Goal: Information Seeking & Learning: Learn about a topic

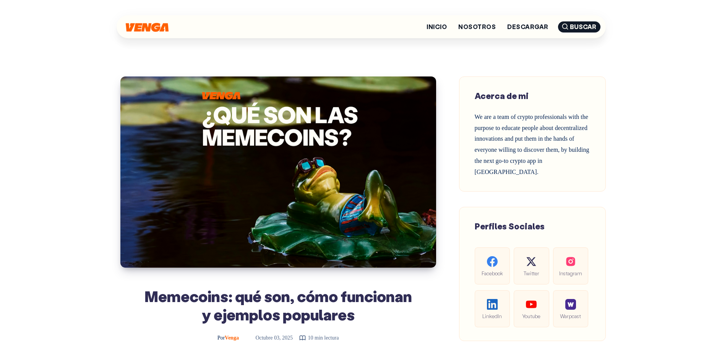
click at [149, 26] on img at bounding box center [147, 27] width 43 height 9
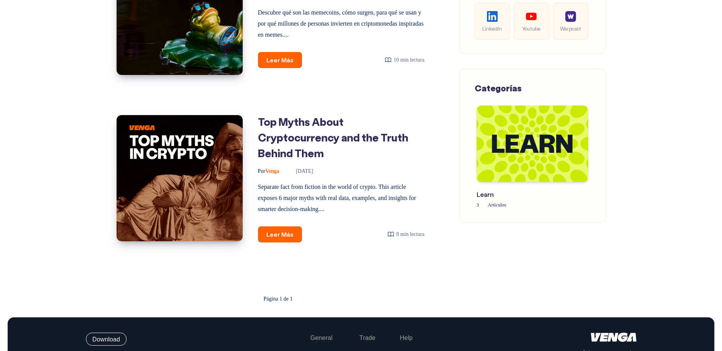
scroll to position [374, 0]
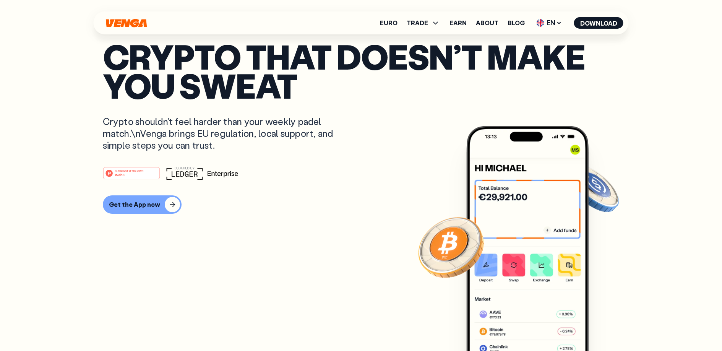
click at [527, 23] on ul "Euro TRADE Buy Sell Swap Exchange Earn About Blog EN English - EN Español - ES …" at bounding box center [502, 23] width 244 height 12
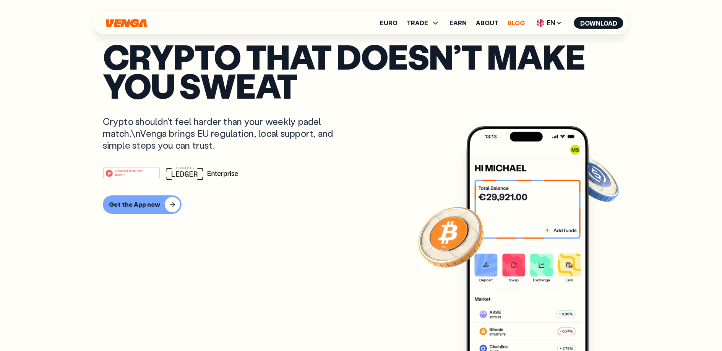
click at [519, 24] on link "Blog" at bounding box center [516, 23] width 17 height 6
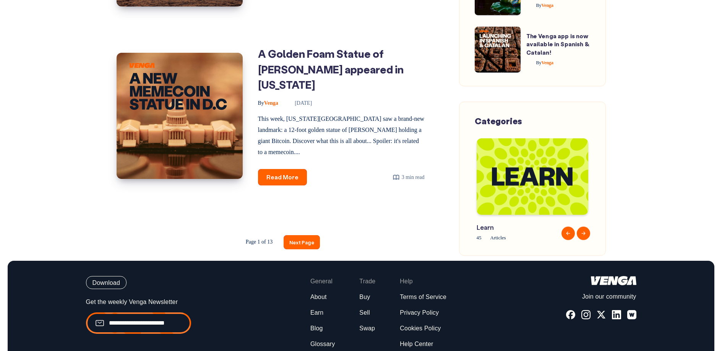
scroll to position [1151, 0]
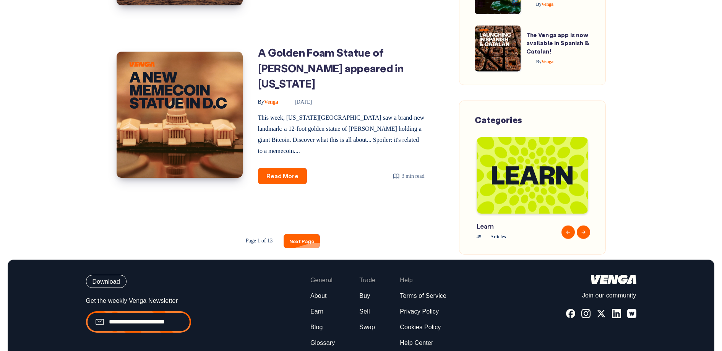
click at [303, 244] on link "Next Page" at bounding box center [302, 241] width 36 height 14
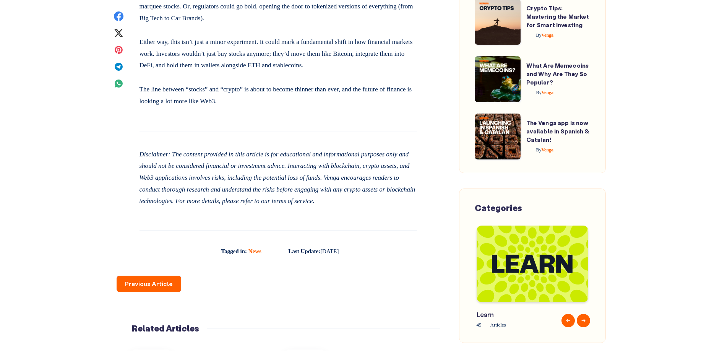
scroll to position [1164, 0]
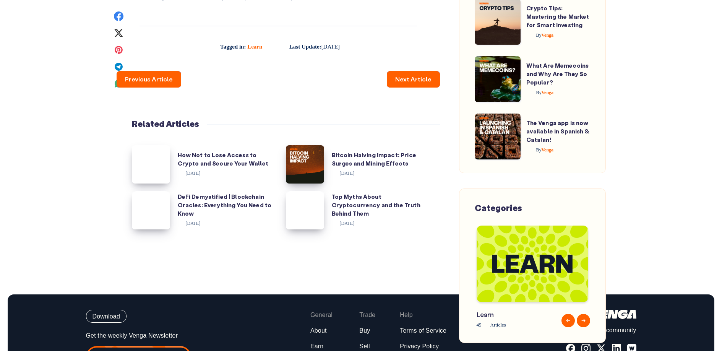
scroll to position [6658, 0]
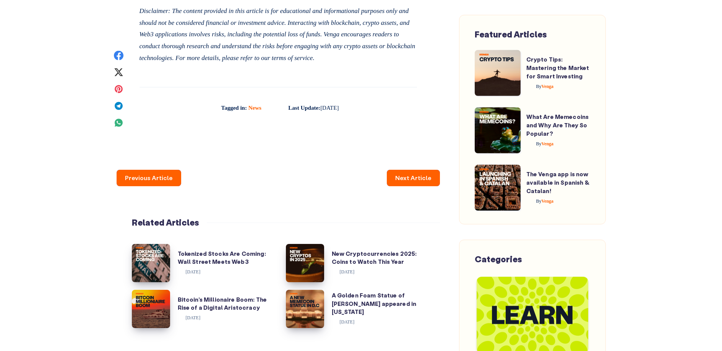
scroll to position [1324, 0]
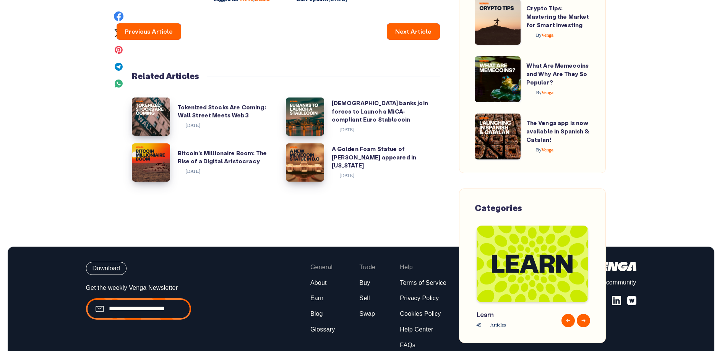
scroll to position [3179, 0]
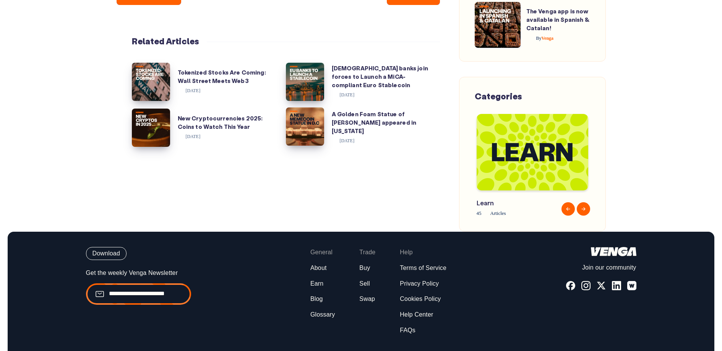
scroll to position [1604, 0]
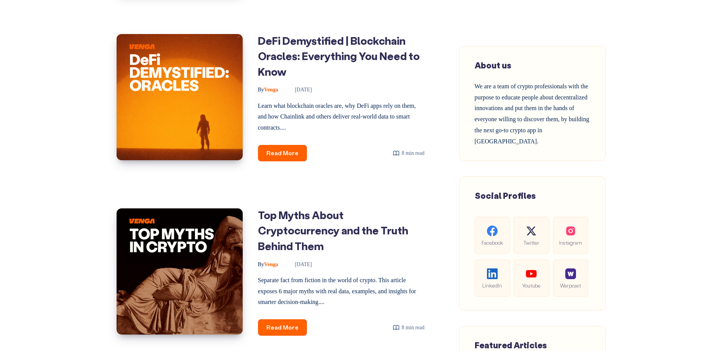
scroll to position [629, 0]
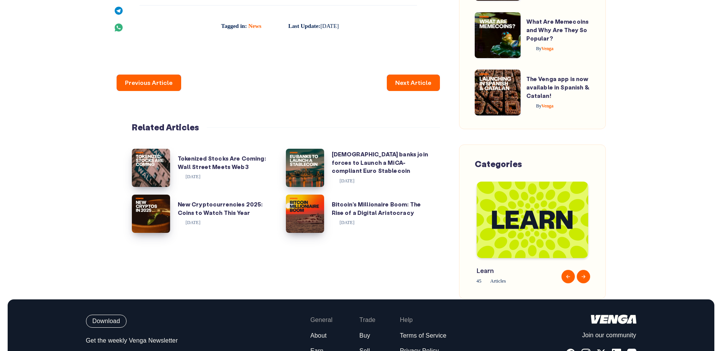
scroll to position [1686, 0]
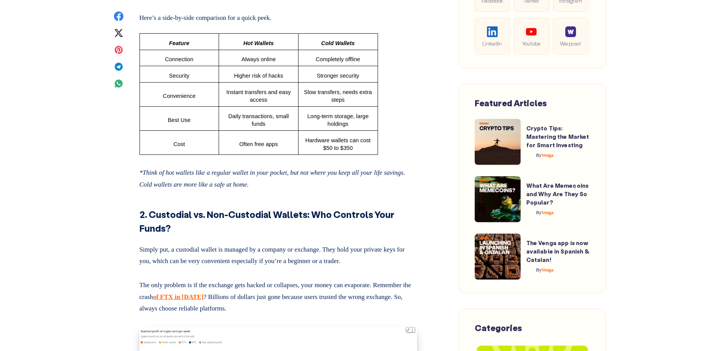
scroll to position [1179, 0]
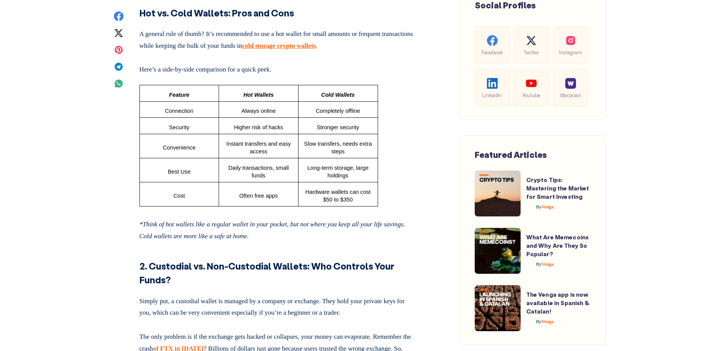
click at [270, 101] on td "Hot Wallets" at bounding box center [259, 93] width 80 height 16
drag, startPoint x: 260, startPoint y: 130, endPoint x: 256, endPoint y: 127, distance: 5.1
click at [259, 130] on td "Higher risk of hacks" at bounding box center [259, 126] width 80 height 16
click at [235, 138] on tbody "Feature Hot Wallets Cold Wallets Connection Always online Completely offline Se…" at bounding box center [259, 145] width 238 height 121
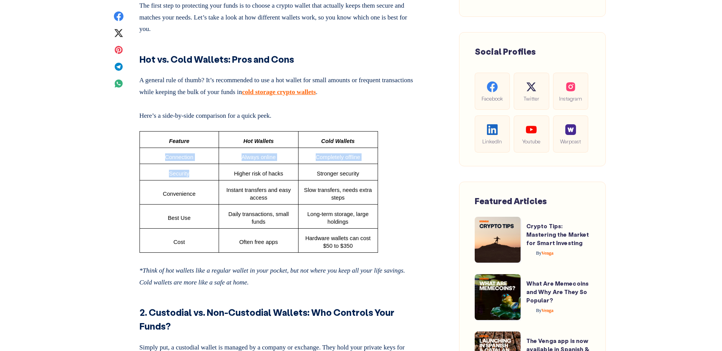
scroll to position [1120, 0]
